Goal: Information Seeking & Learning: Learn about a topic

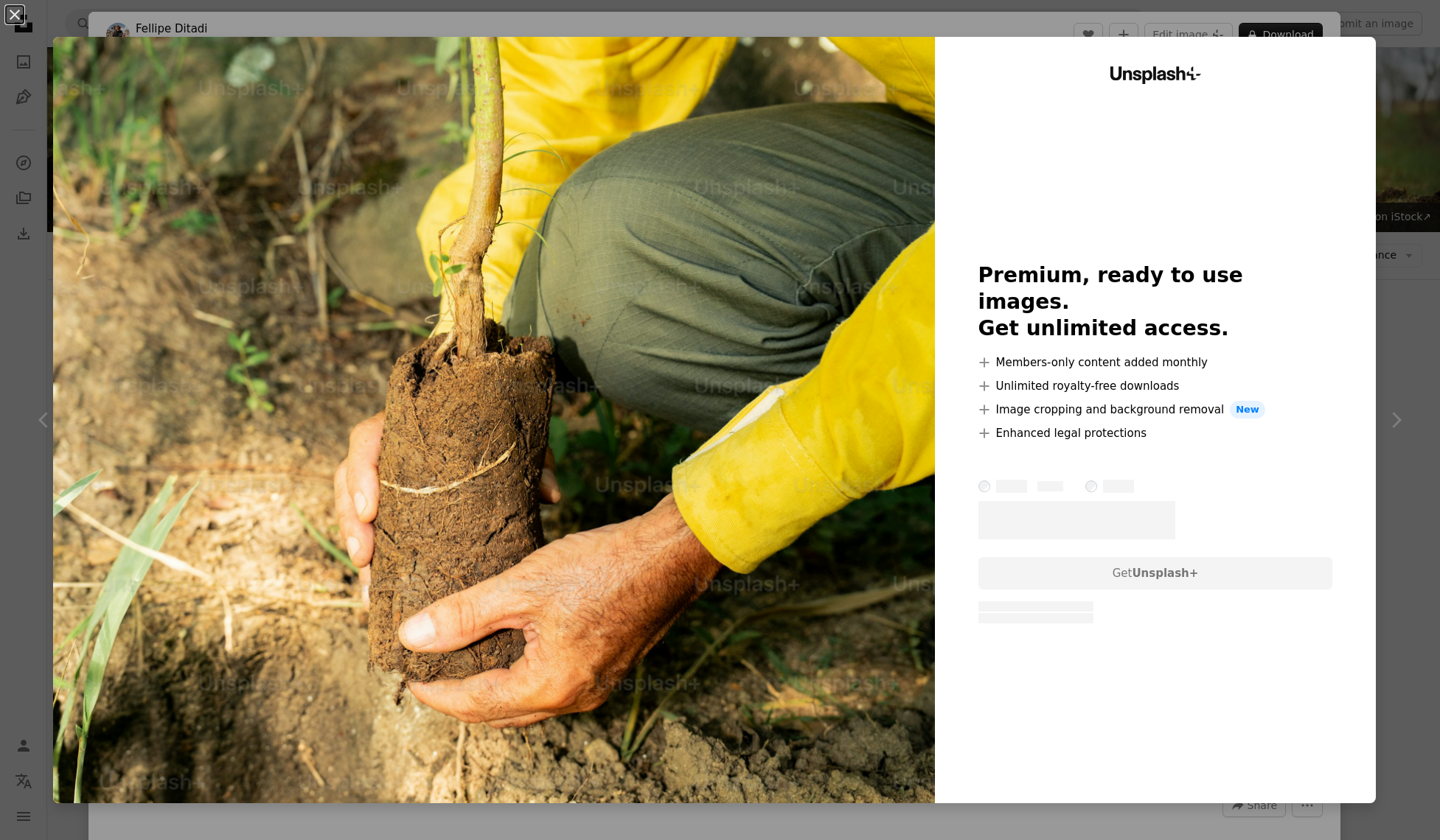
scroll to position [1624, 0]
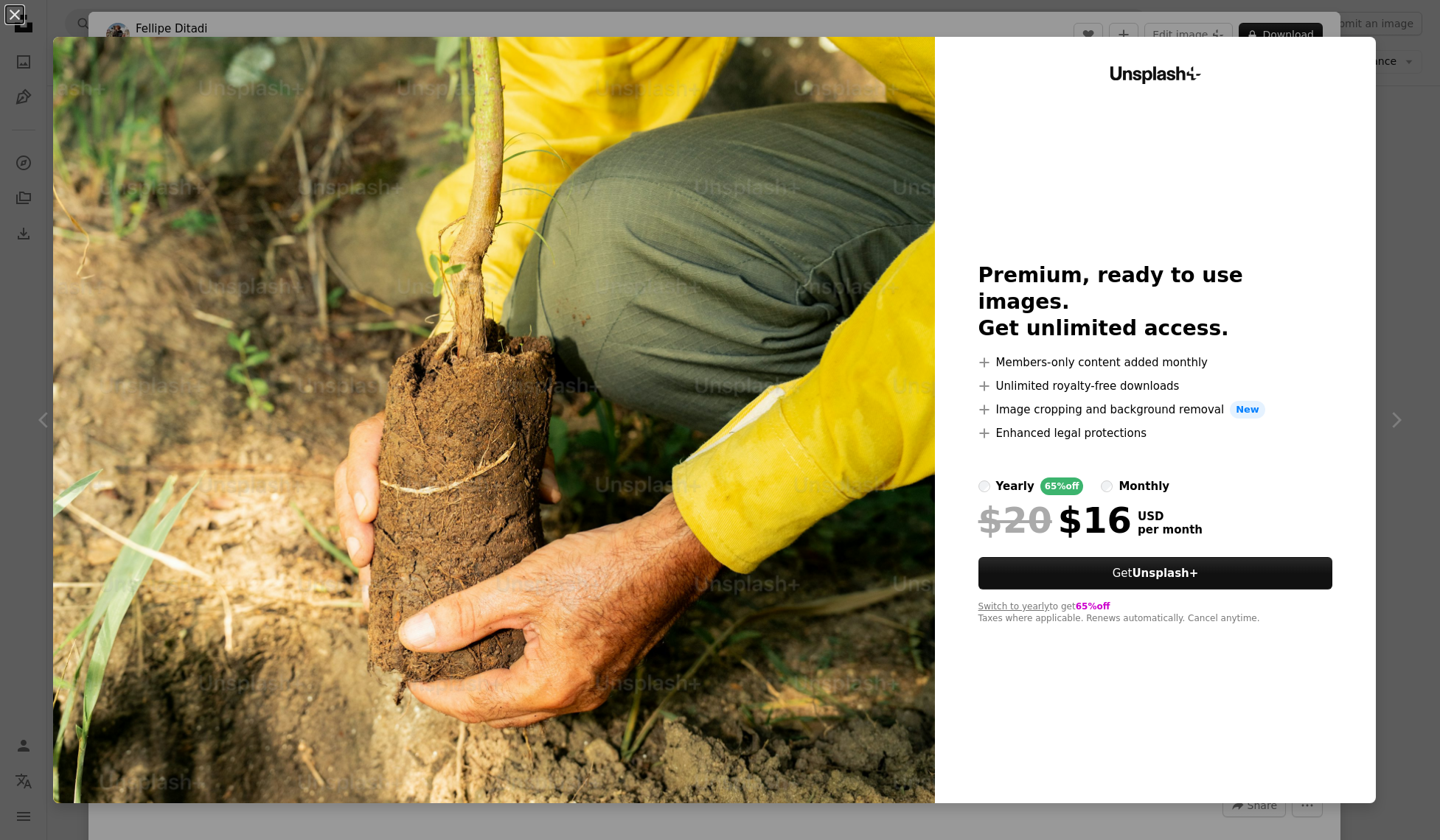
click at [1411, 106] on div "An X shape Unsplash+ Premium, ready to use images. Get unlimited access. A plus…" at bounding box center [720, 420] width 1440 height 840
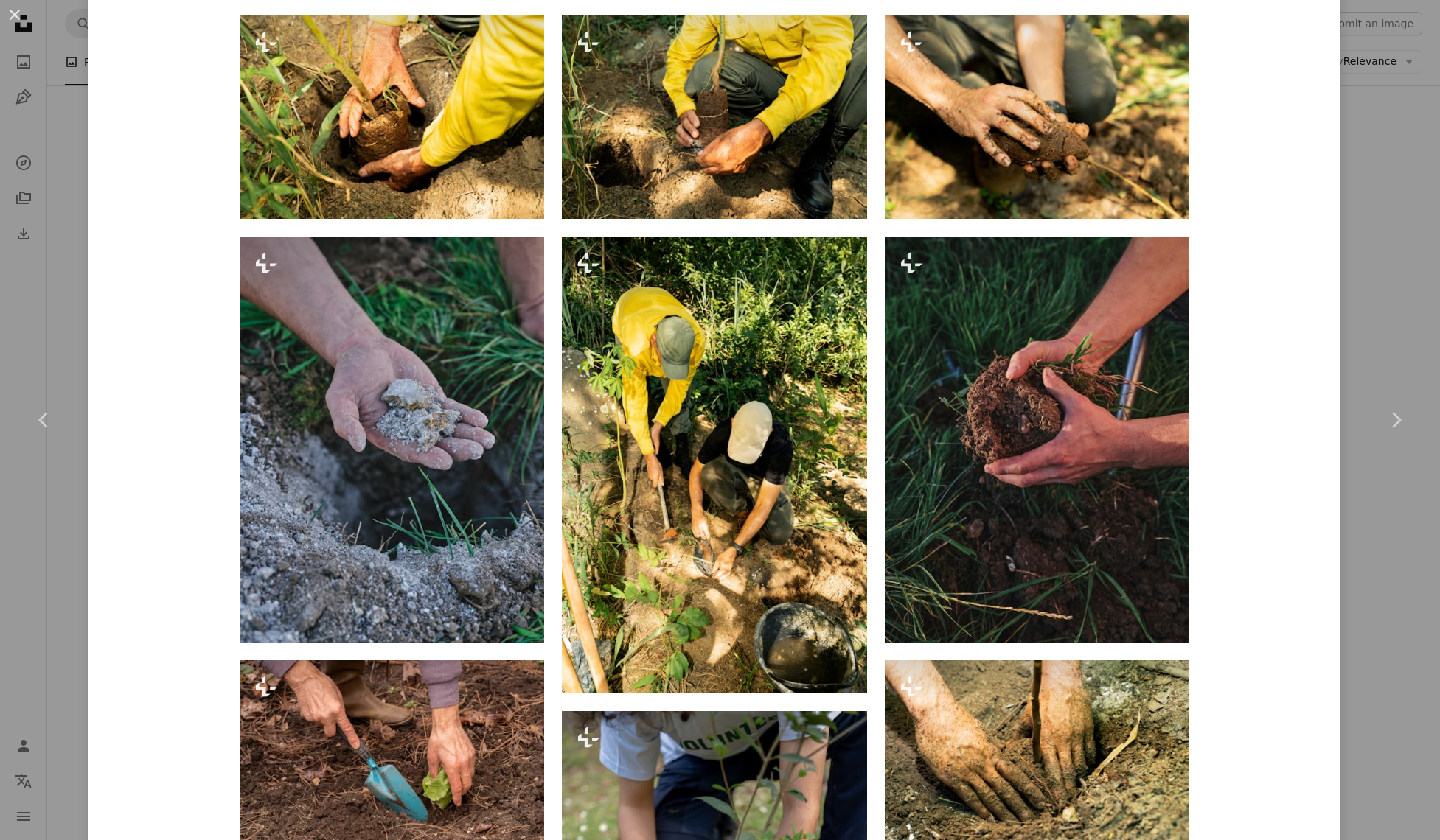
scroll to position [1339, 0]
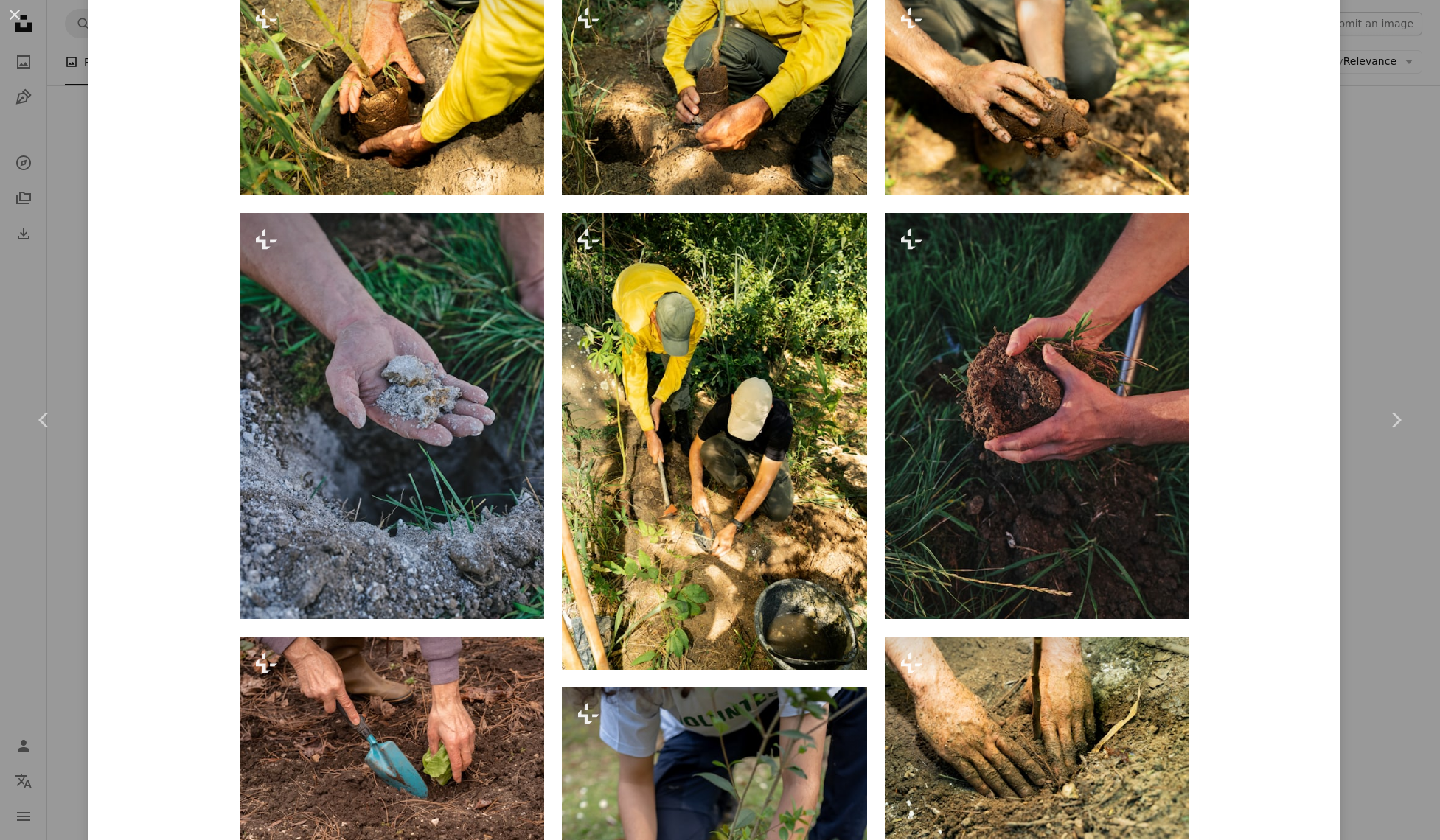
click at [1382, 98] on div "An X shape Chevron left Chevron right [PERSON_NAME] For Unsplash+ A heart A plu…" at bounding box center [720, 420] width 1440 height 840
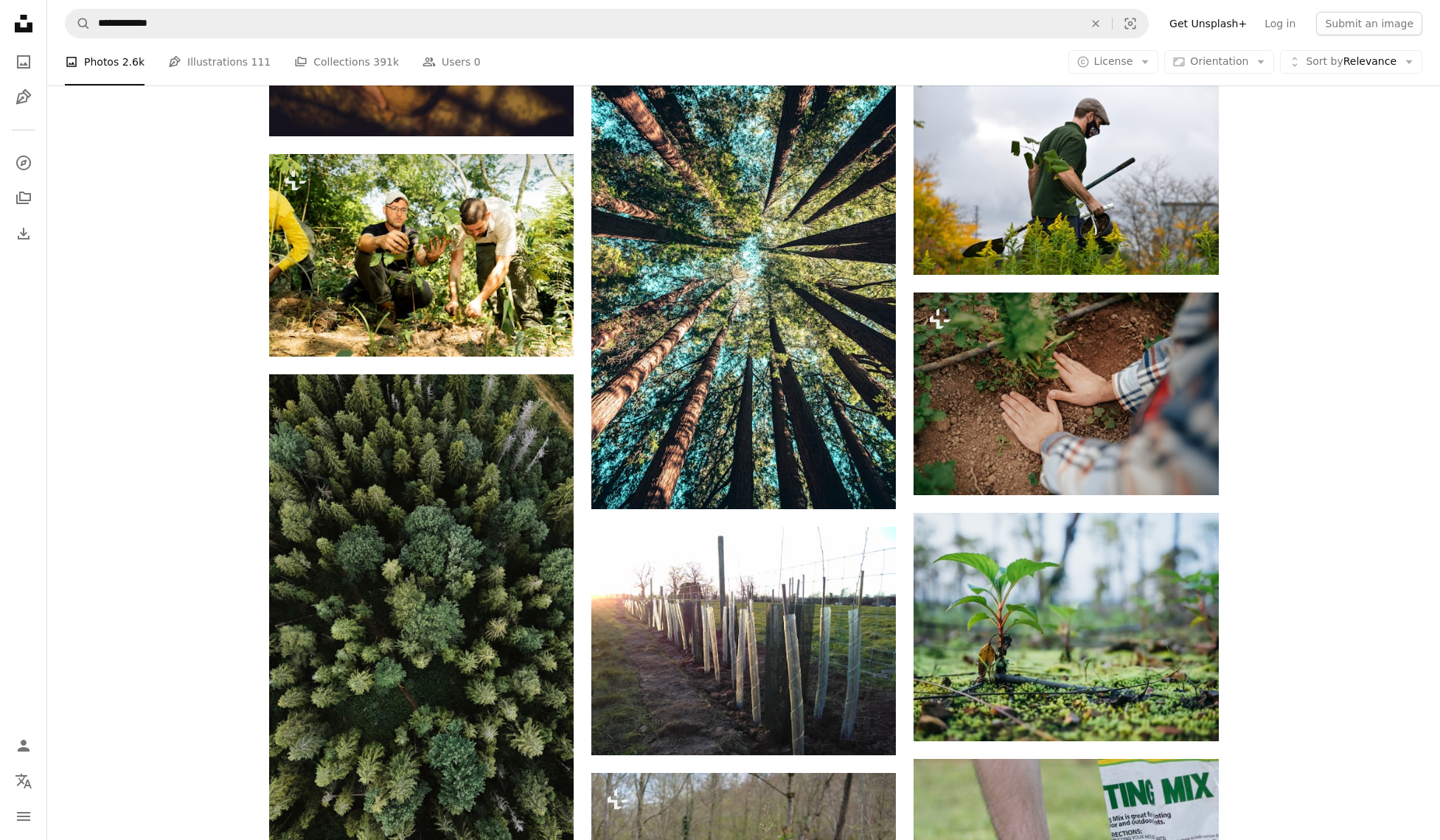
click at [379, 40] on nav "**********" at bounding box center [743, 23] width 1393 height 47
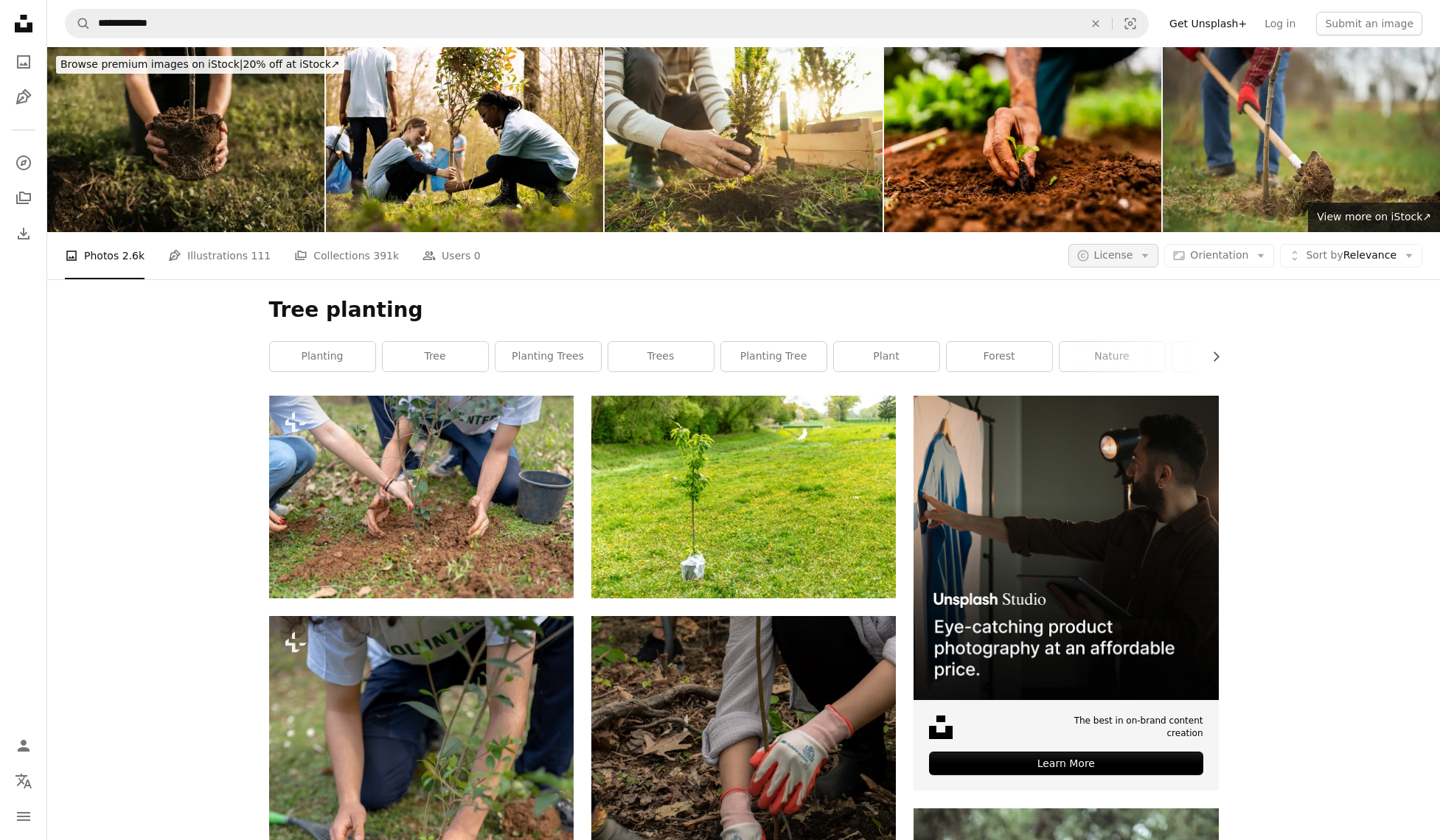
click at [1127, 252] on span "License" at bounding box center [1114, 255] width 39 height 12
click at [1134, 372] on span "Free" at bounding box center [1152, 373] width 90 height 15
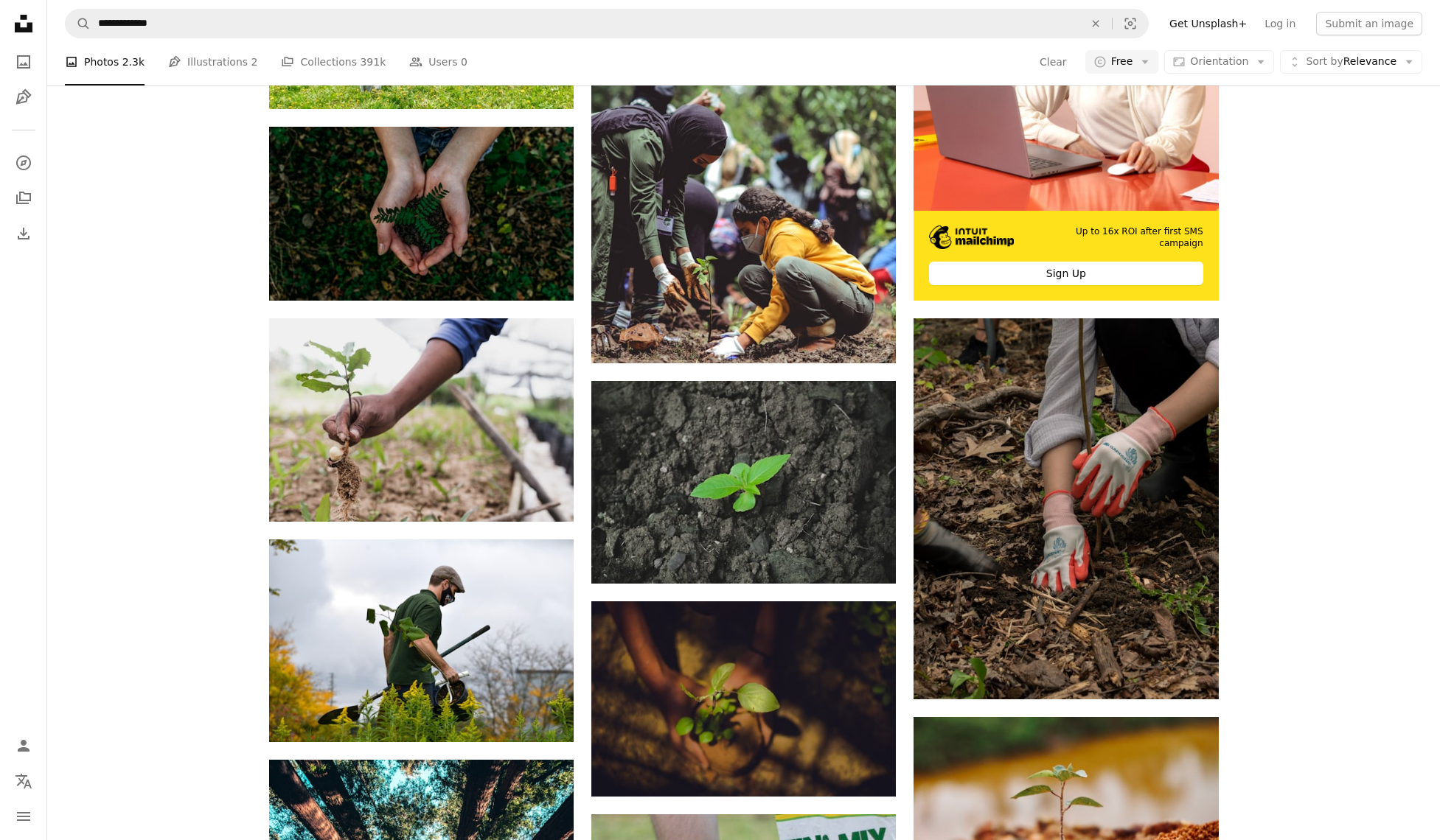
scroll to position [486, 0]
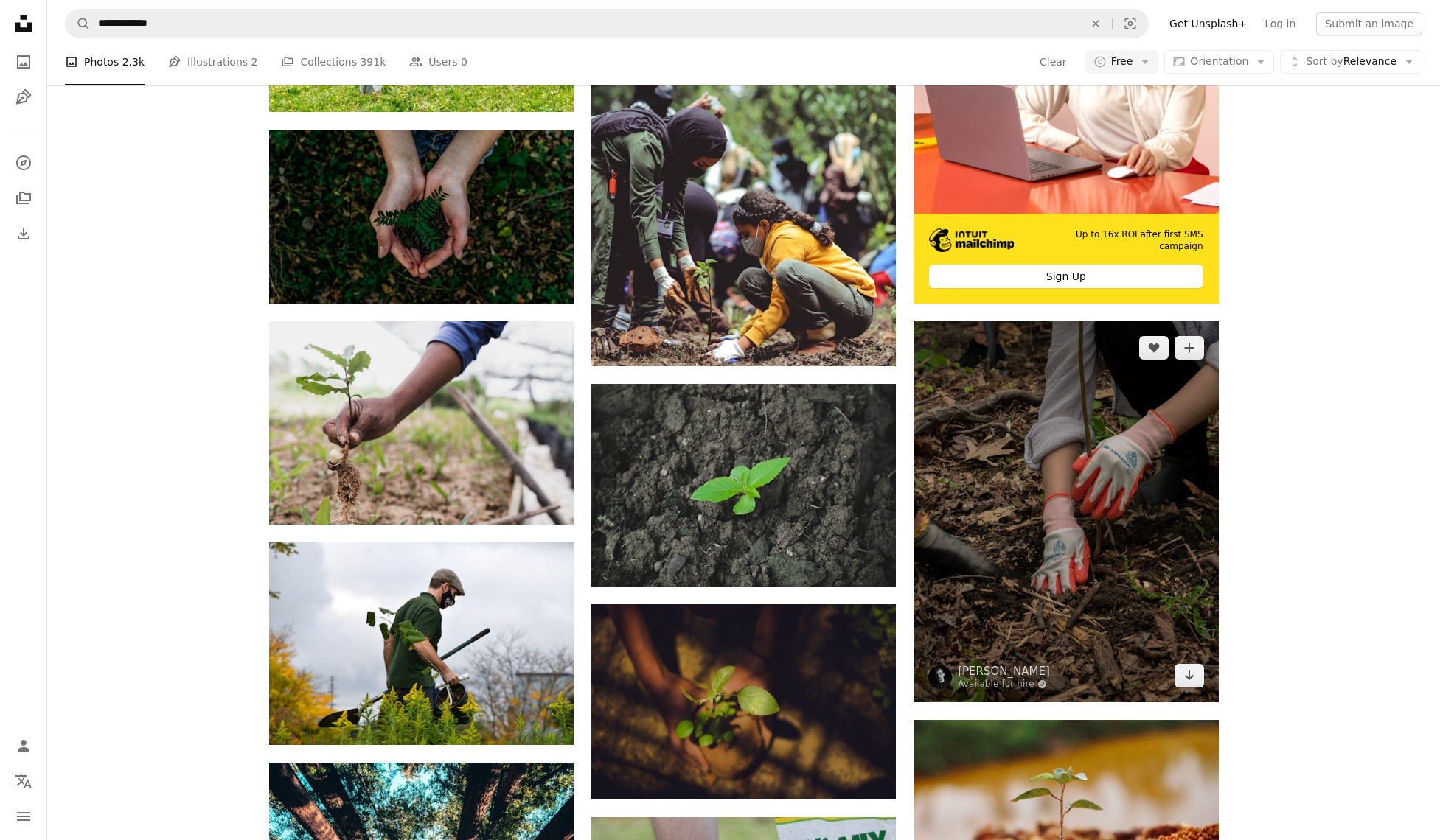
click at [1026, 477] on img at bounding box center [1066, 512] width 305 height 381
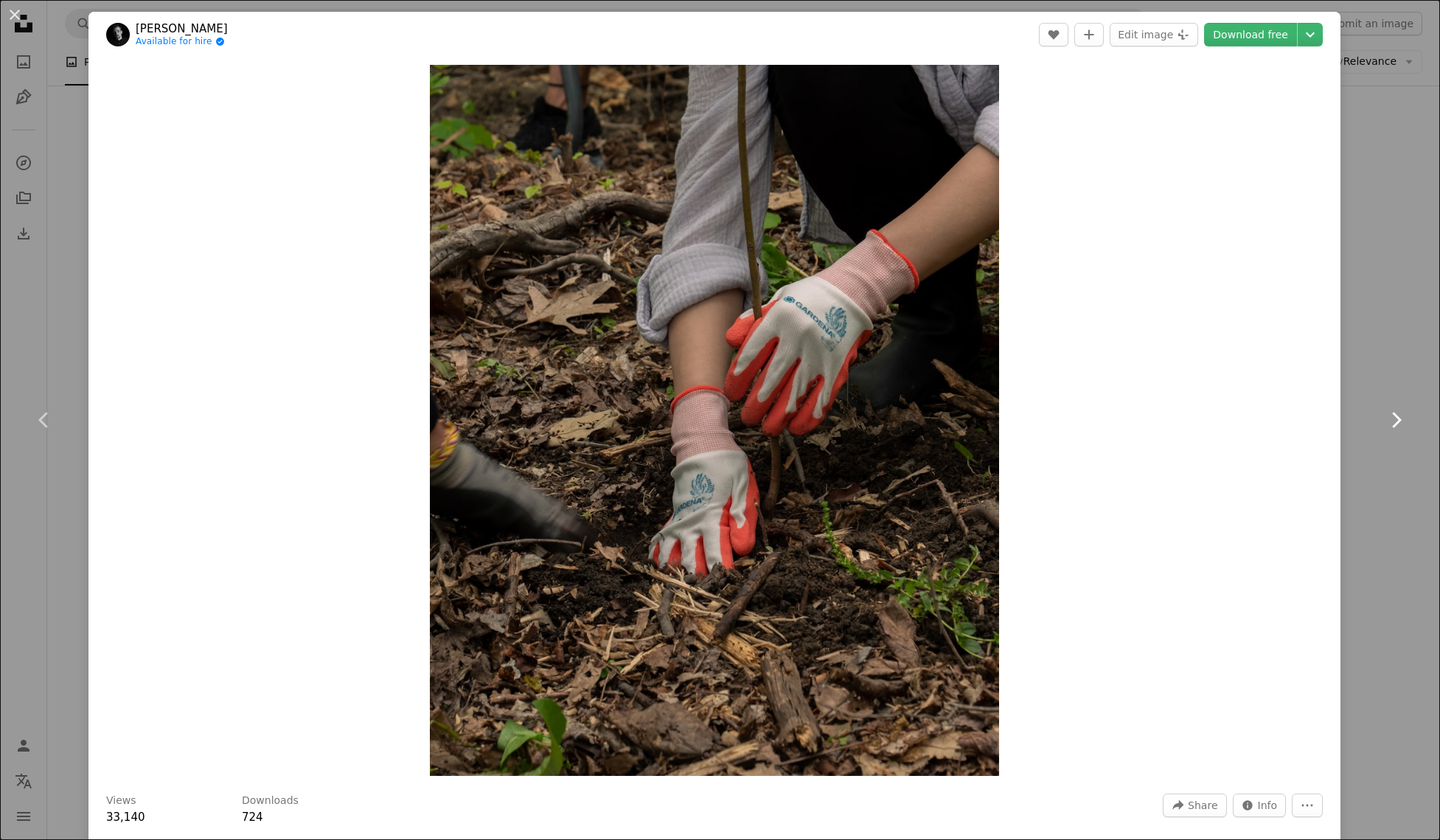
click at [1368, 371] on link "Chevron right" at bounding box center [1395, 420] width 89 height 142
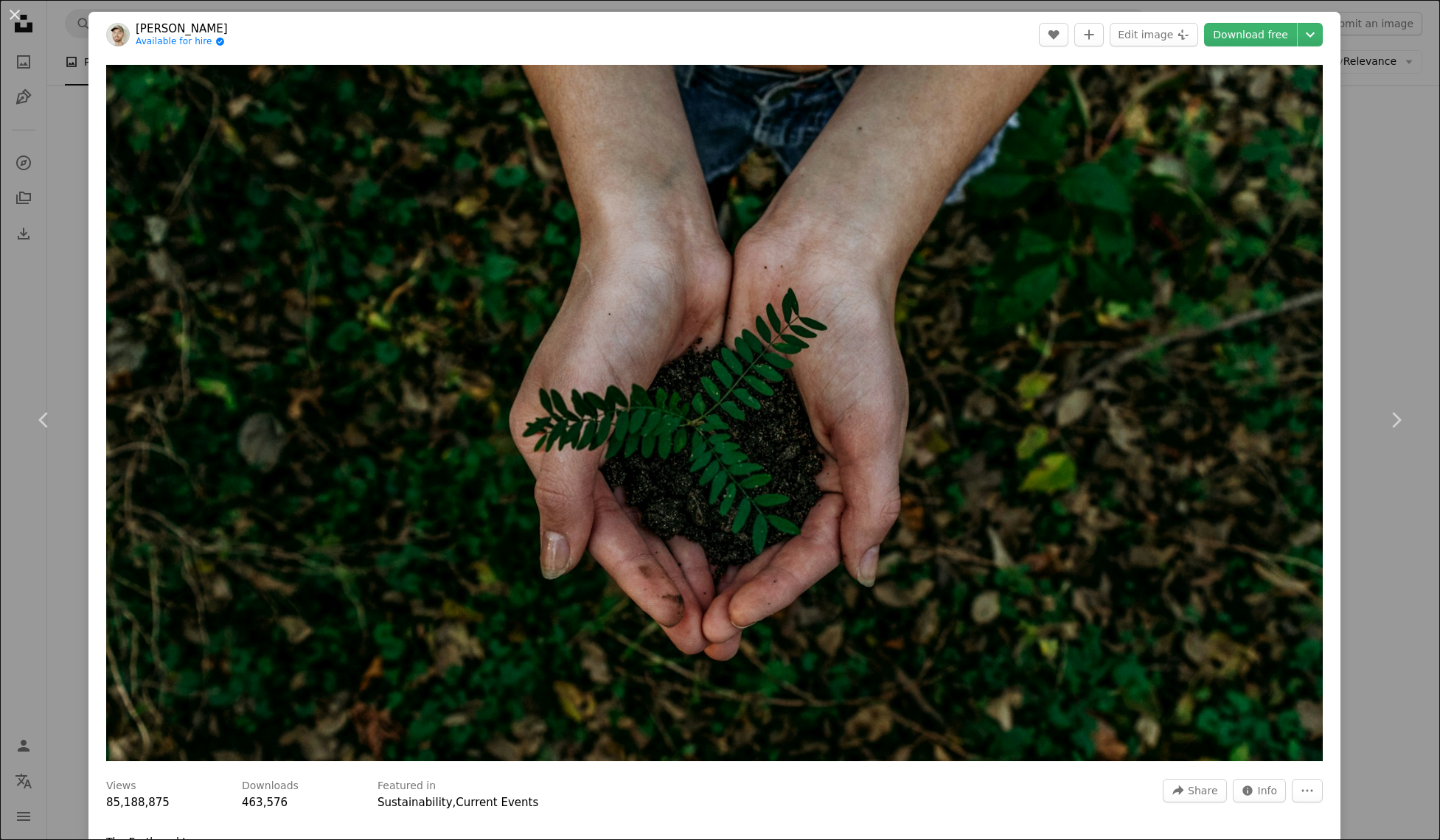
click at [1398, 228] on div "An X shape Chevron left Chevron right [PERSON_NAME] Available for hire A checkm…" at bounding box center [720, 420] width 1440 height 840
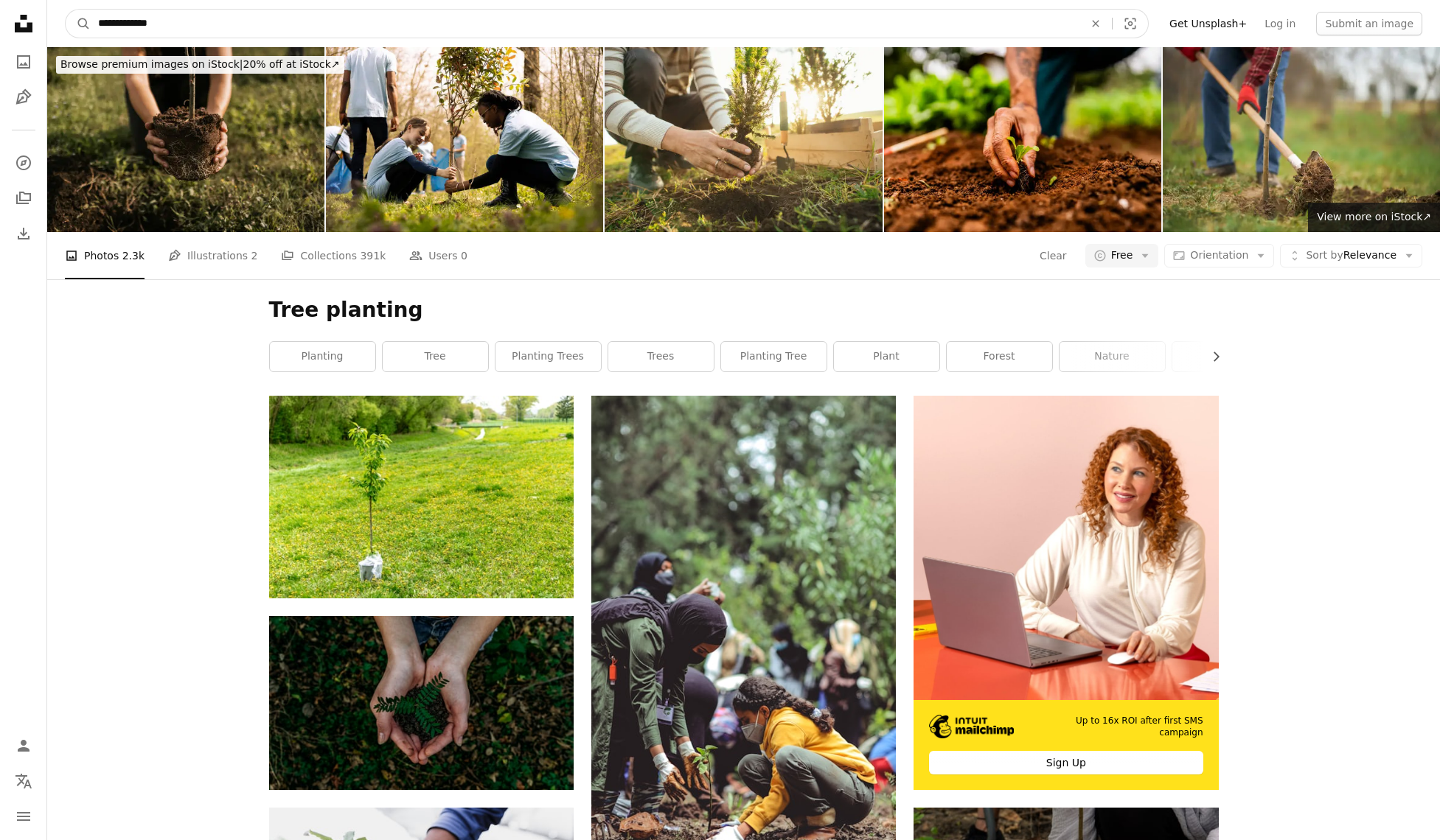
click at [390, 18] on input "**********" at bounding box center [585, 23] width 989 height 28
click at [1221, 261] on span "Orientation" at bounding box center [1219, 255] width 58 height 12
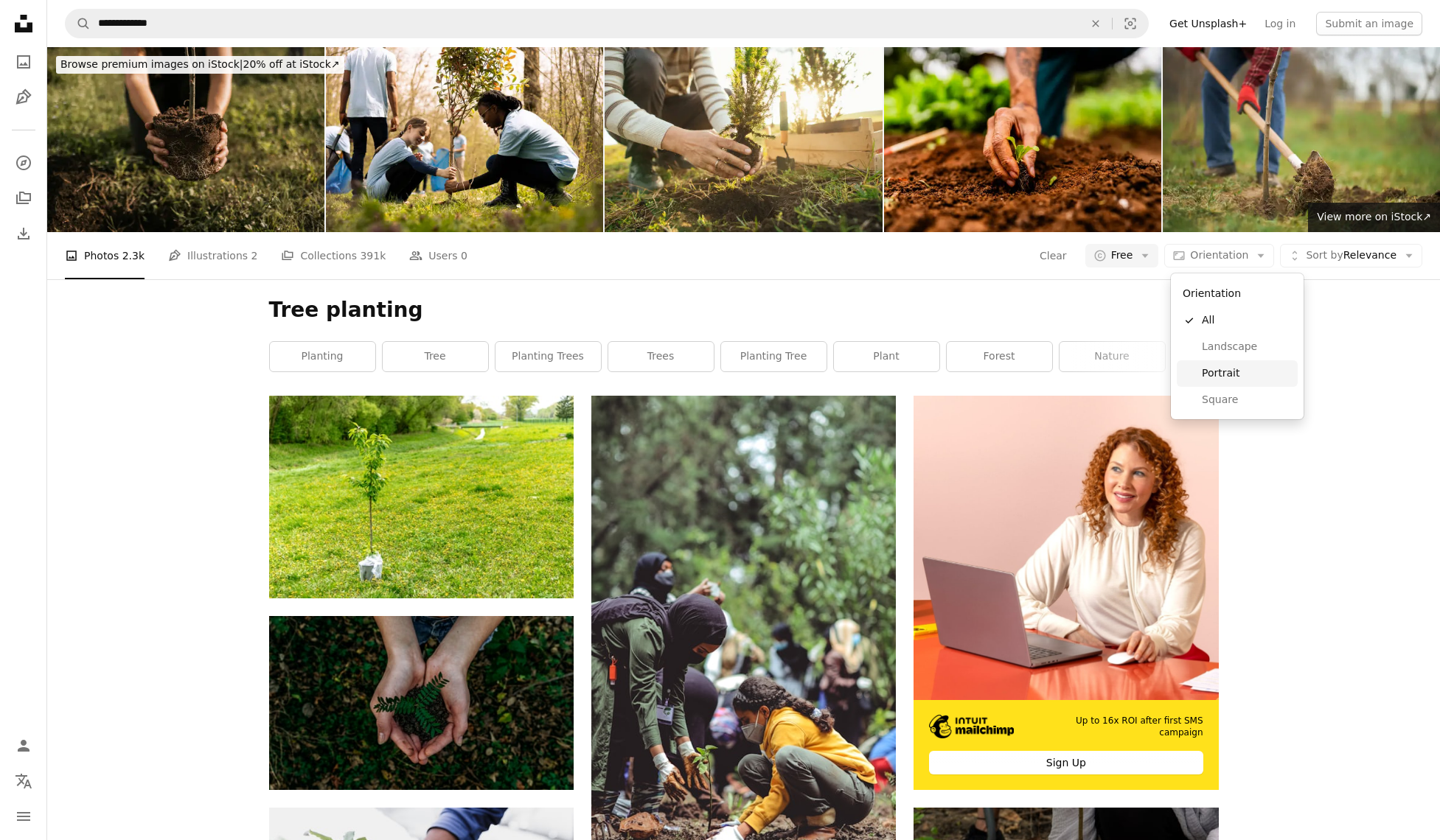
click at [1246, 368] on span "Portrait" at bounding box center [1247, 373] width 90 height 15
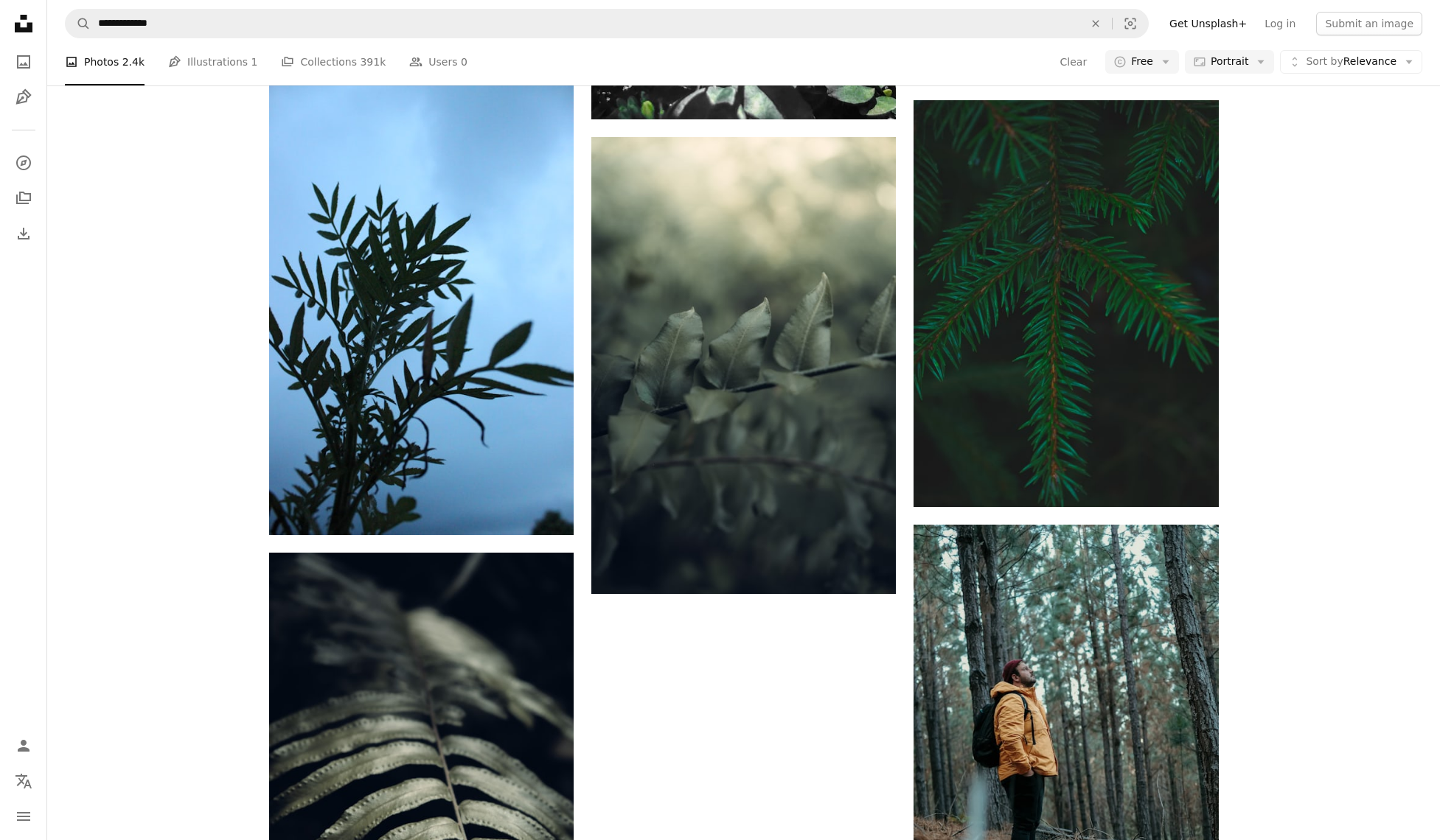
scroll to position [2782, 0]
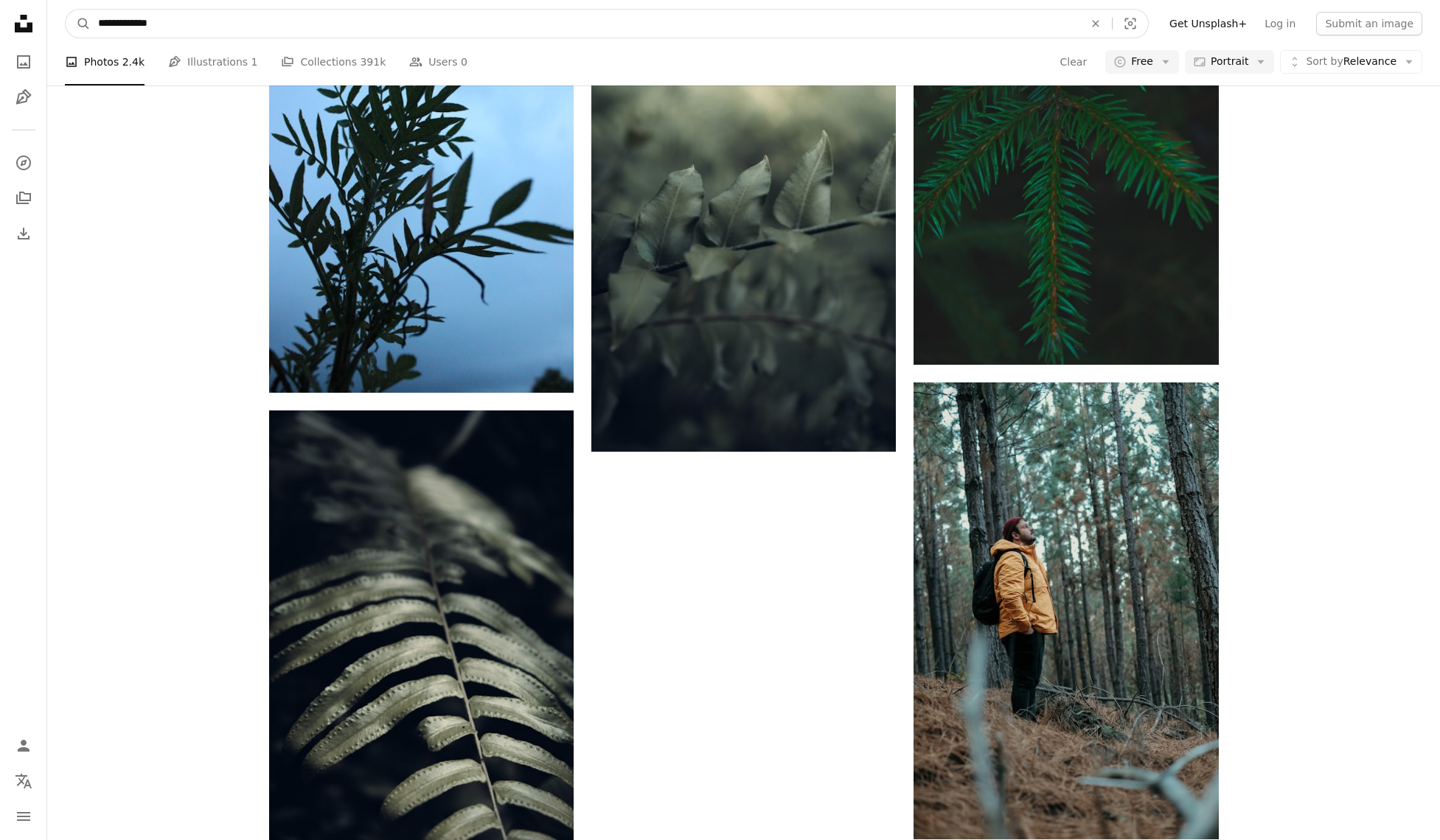
click at [543, 18] on input "**********" at bounding box center [585, 23] width 989 height 28
type input "**********"
click button "A magnifying glass" at bounding box center [78, 23] width 25 height 28
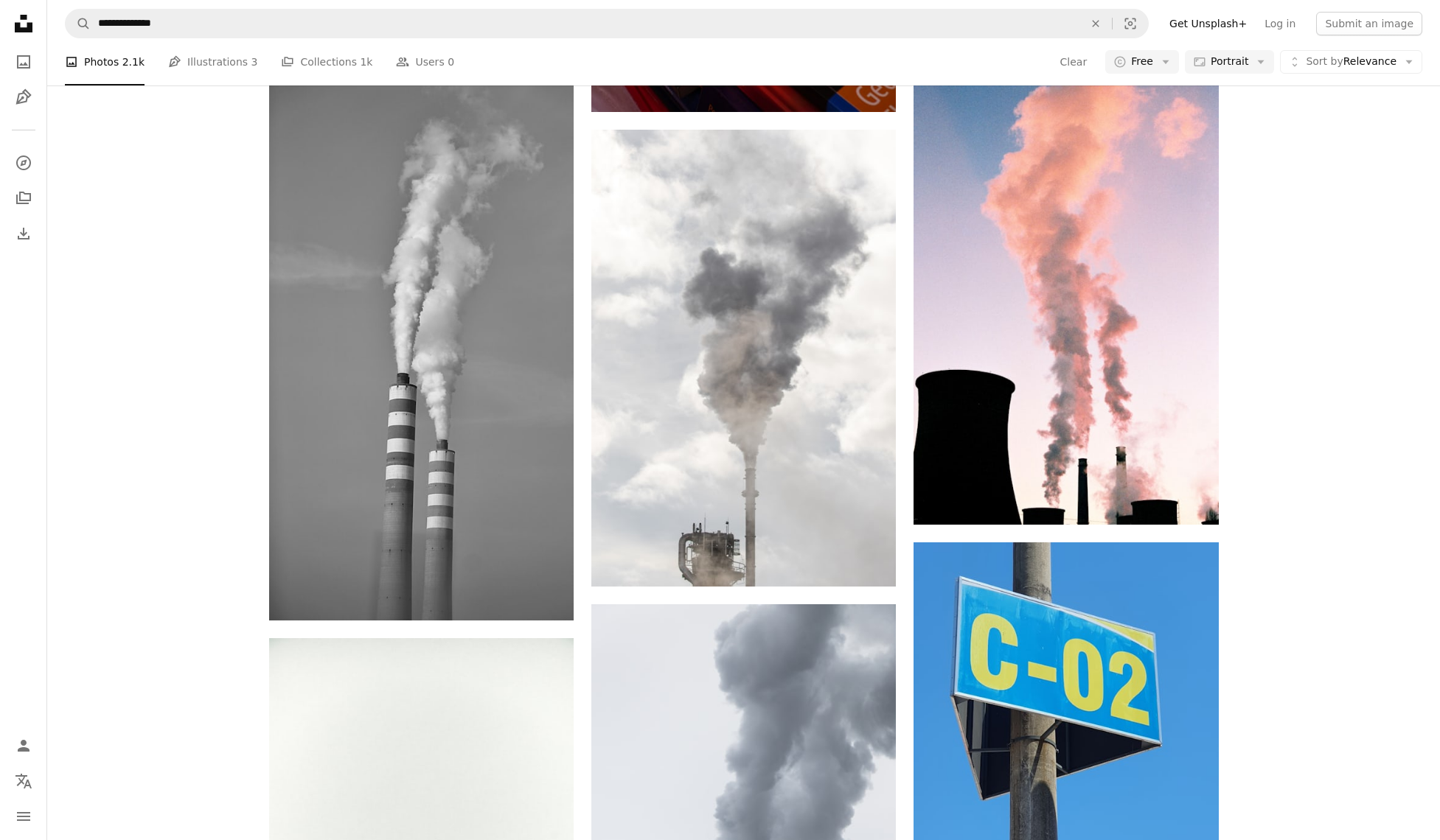
scroll to position [825, 0]
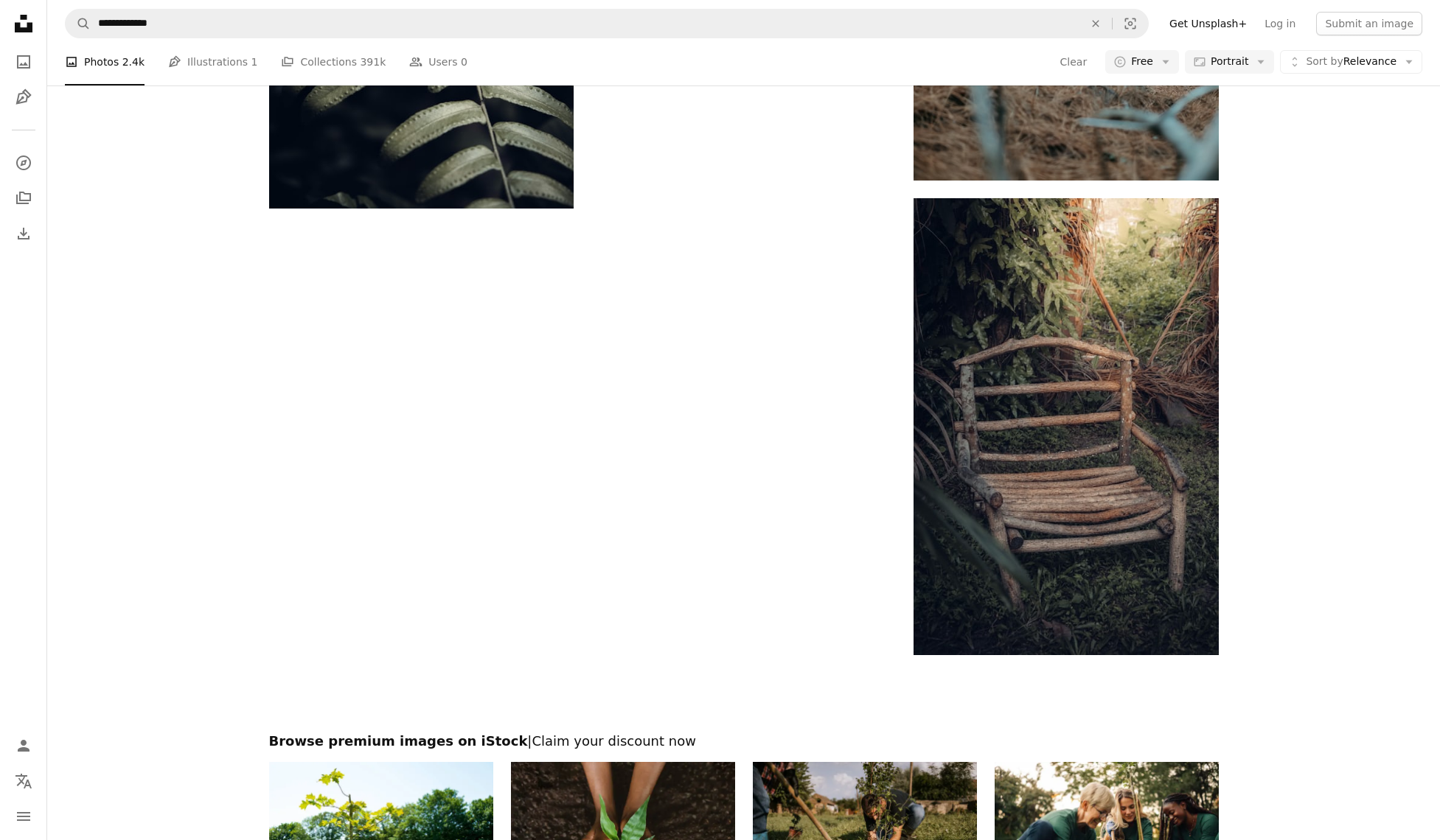
scroll to position [3509, 0]
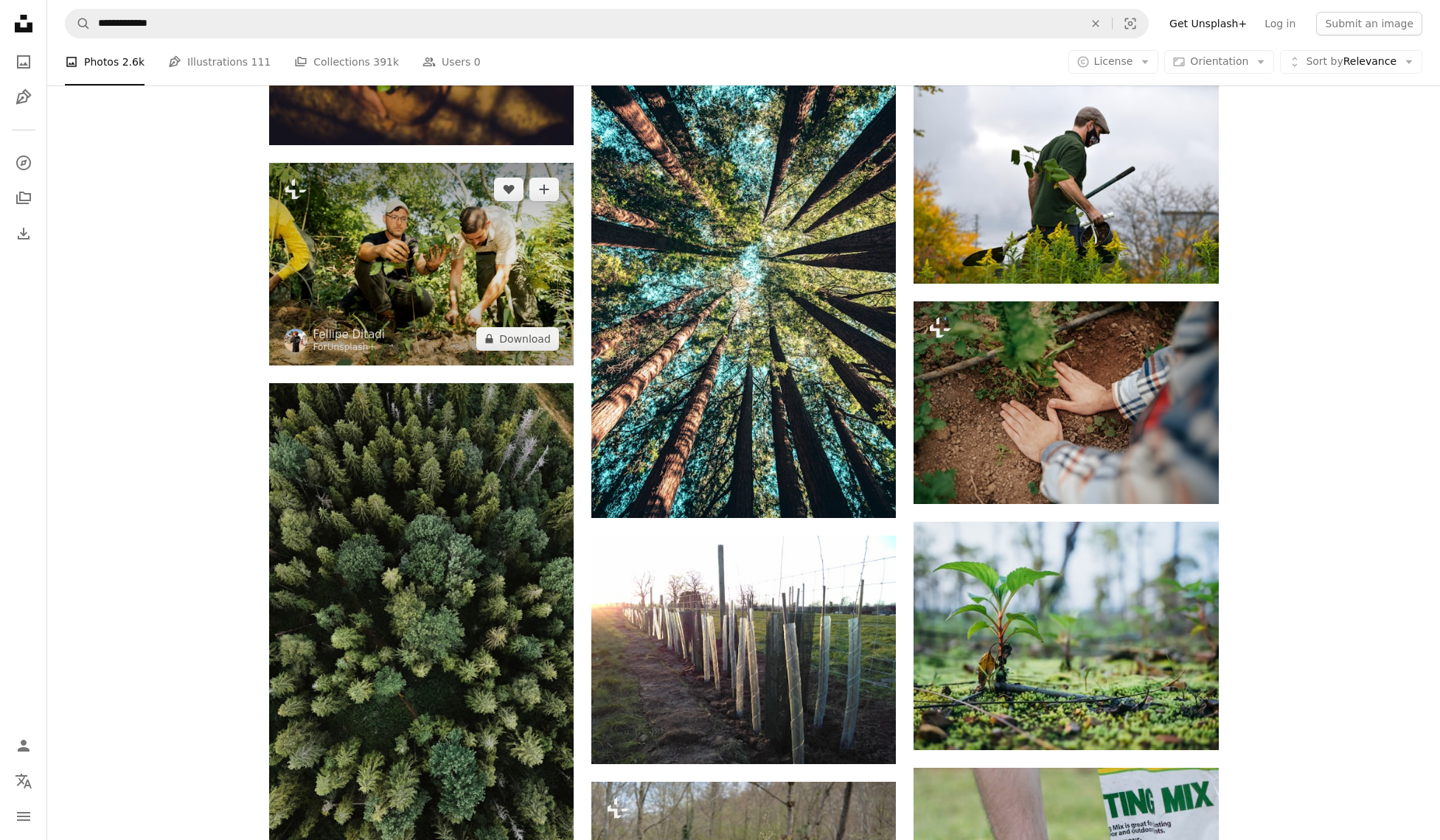
scroll to position [1612, 0]
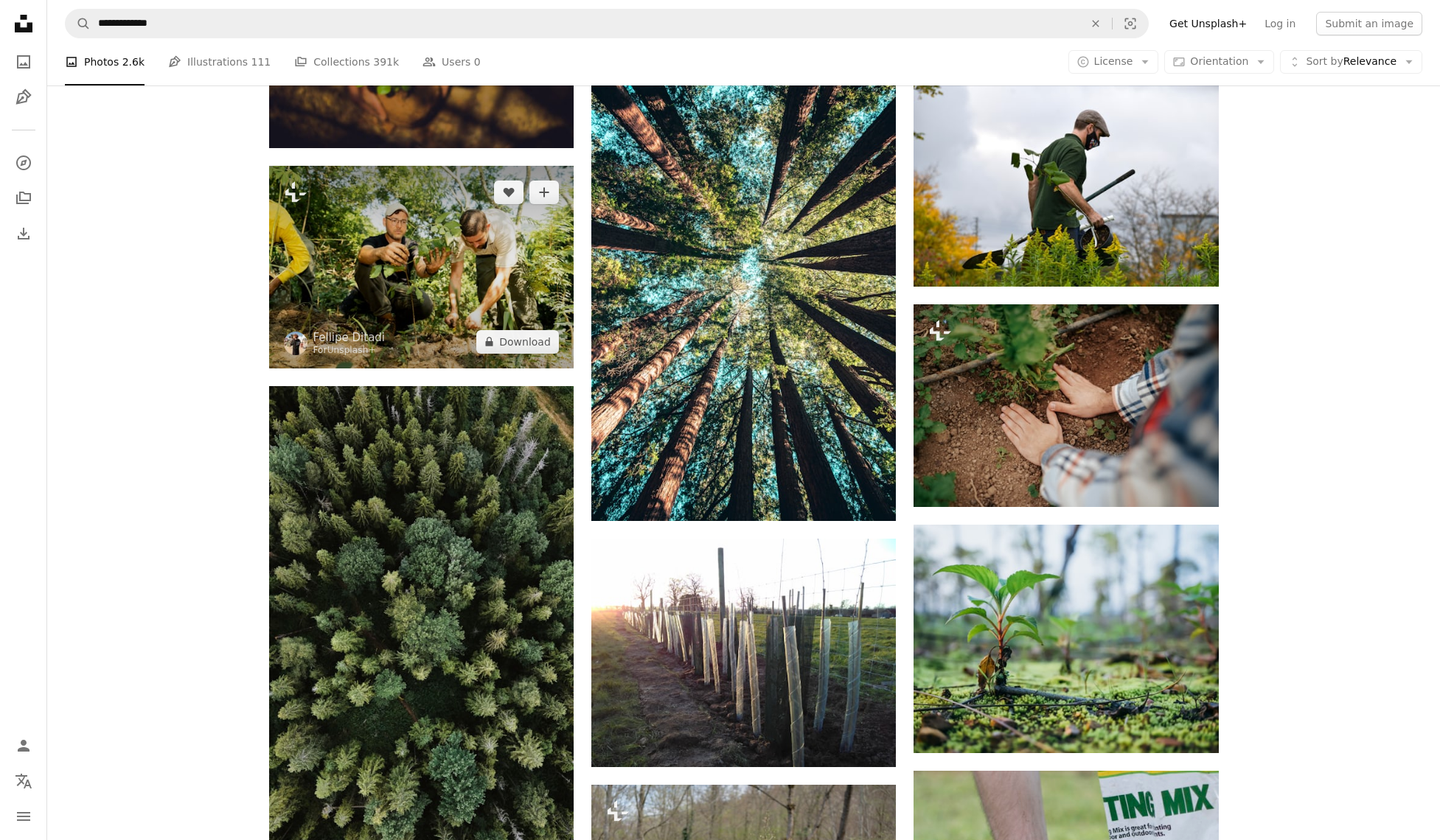
click at [399, 272] on img at bounding box center [422, 267] width 305 height 202
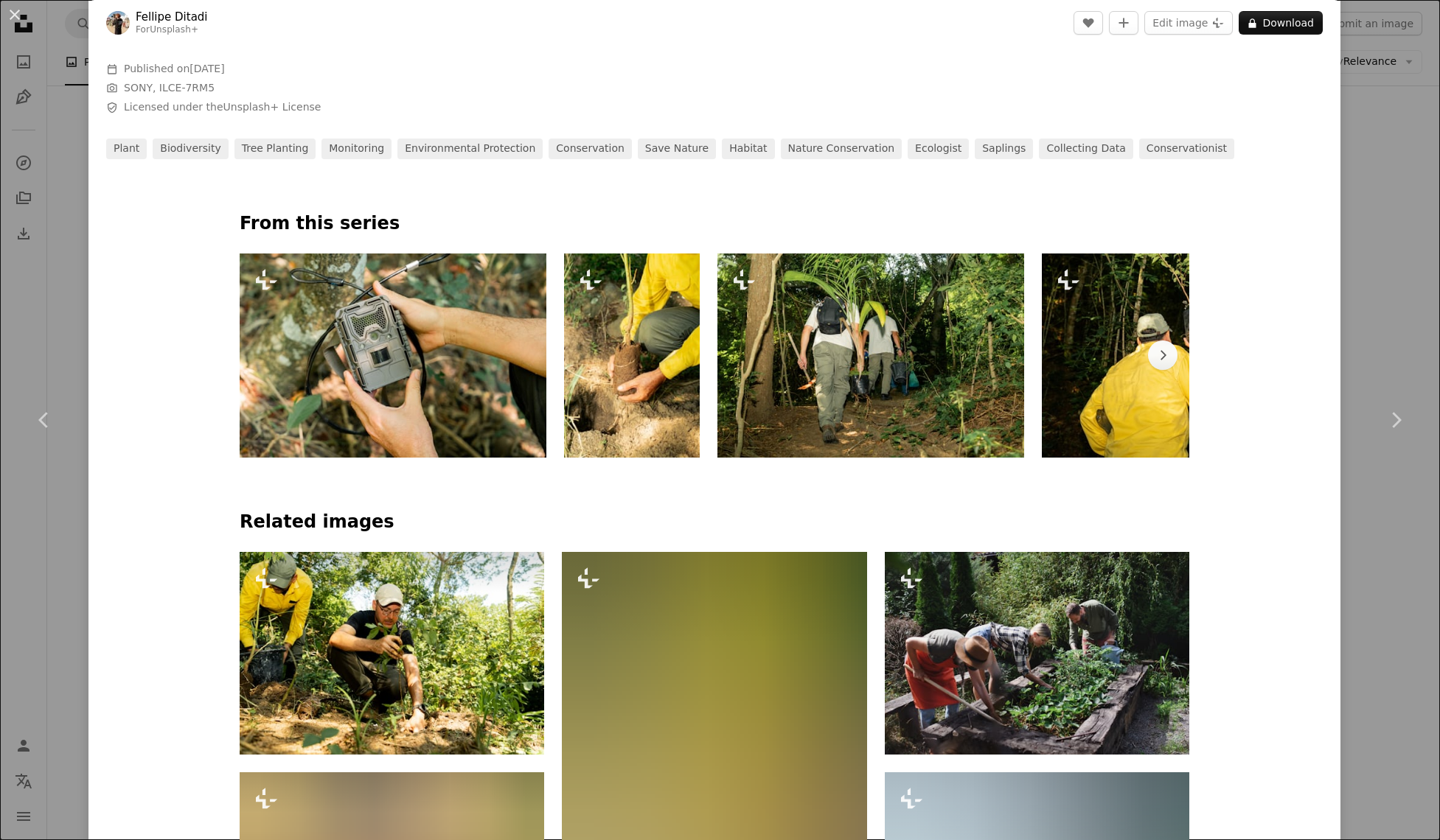
scroll to position [800, 0]
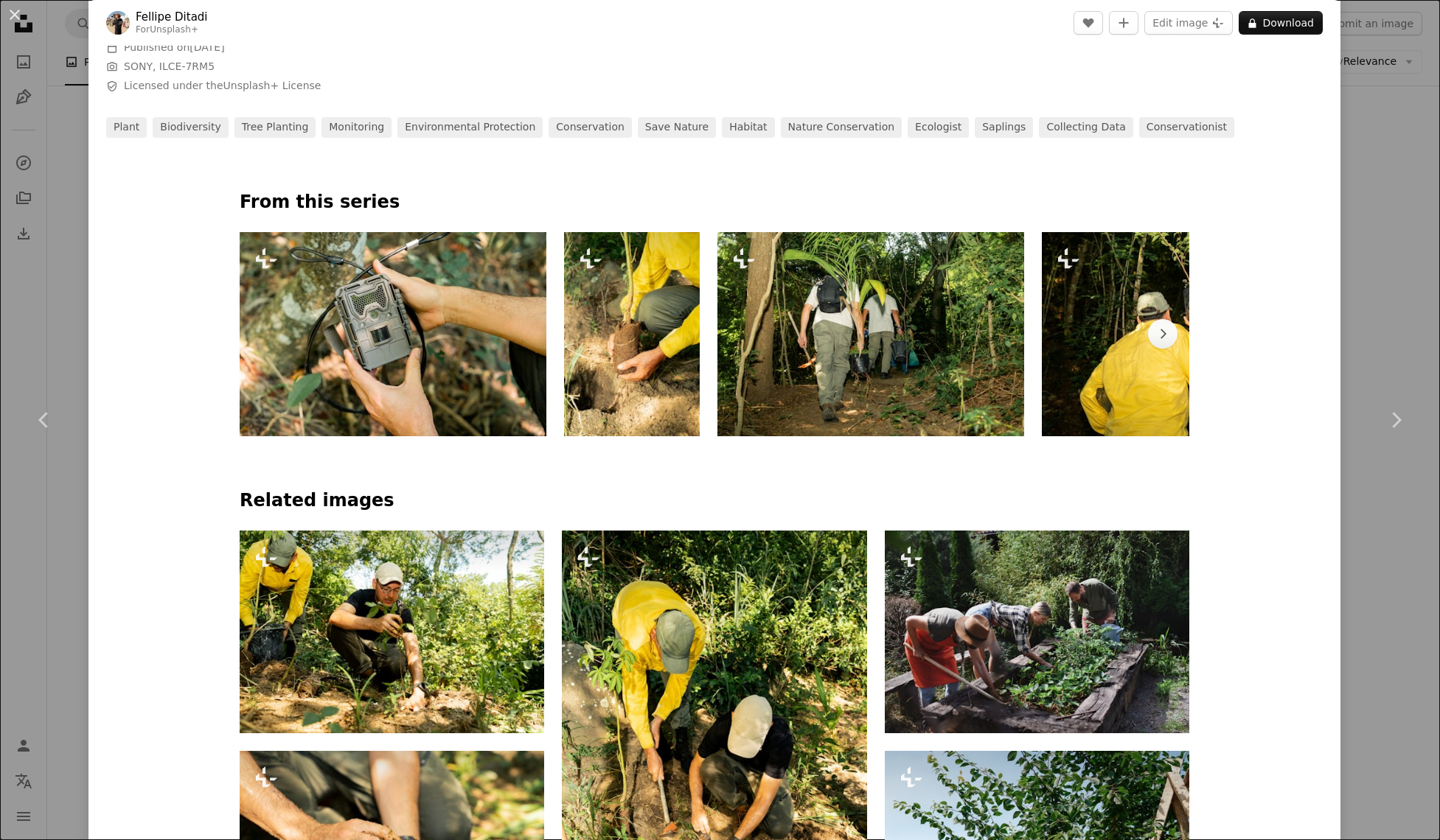
click at [632, 358] on img at bounding box center [632, 334] width 136 height 204
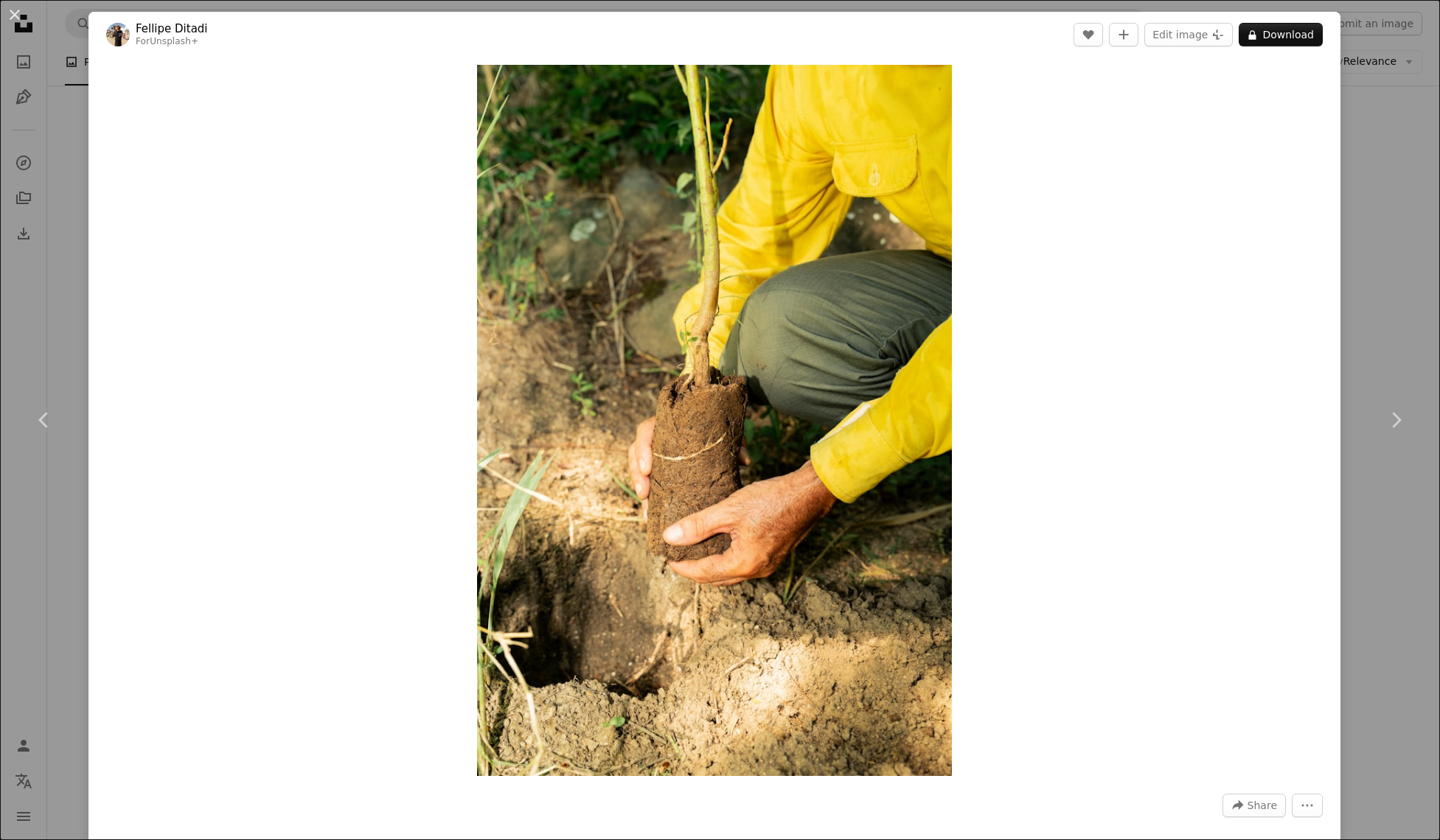
click at [1135, 234] on div "Zoom in" at bounding box center [714, 421] width 1252 height 726
click at [1264, 268] on div "Zoom in" at bounding box center [714, 421] width 1252 height 726
click at [1397, 295] on div "An X shape Chevron left Chevron right [PERSON_NAME] For Unsplash+ A heart A plu…" at bounding box center [720, 420] width 1440 height 840
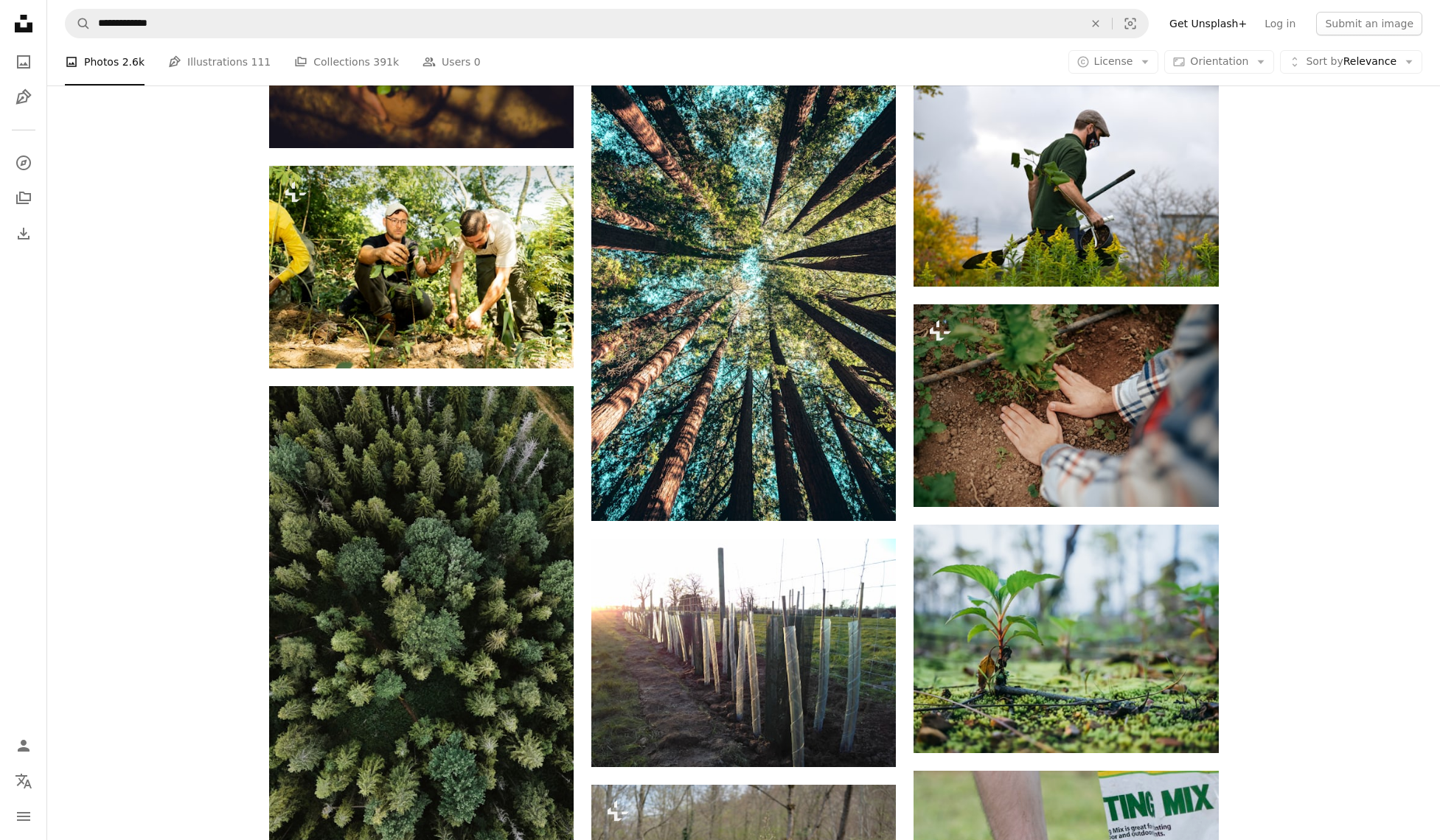
click at [1241, 23] on link "Get Unsplash+" at bounding box center [1208, 23] width 95 height 24
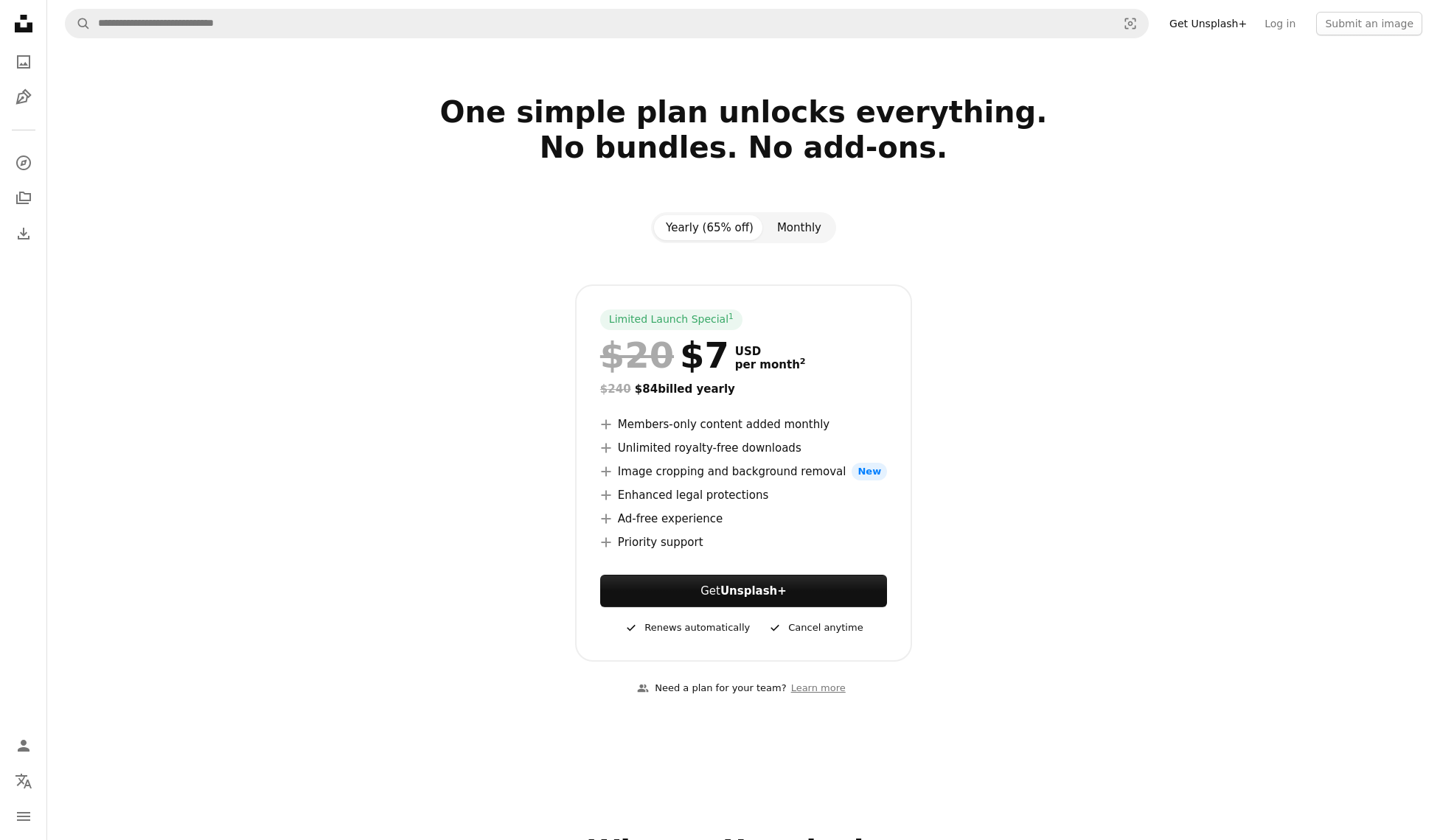
click at [799, 229] on button "Monthly" at bounding box center [800, 228] width 68 height 25
